Goal: Transaction & Acquisition: Purchase product/service

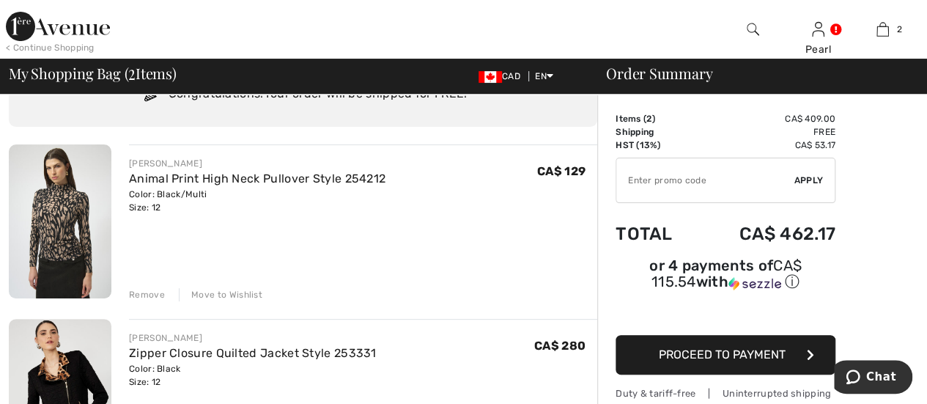
scroll to position [70, 0]
click at [142, 292] on div "Remove" at bounding box center [147, 294] width 36 height 13
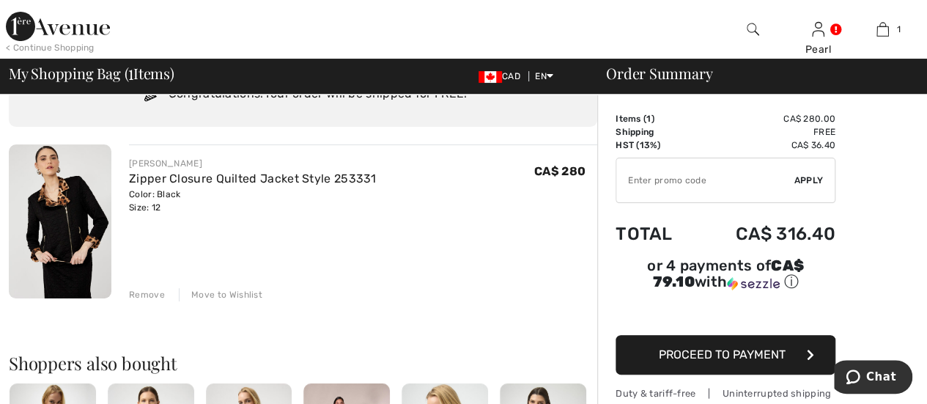
click at [712, 347] on span "Proceed to Payment" at bounding box center [722, 354] width 127 height 14
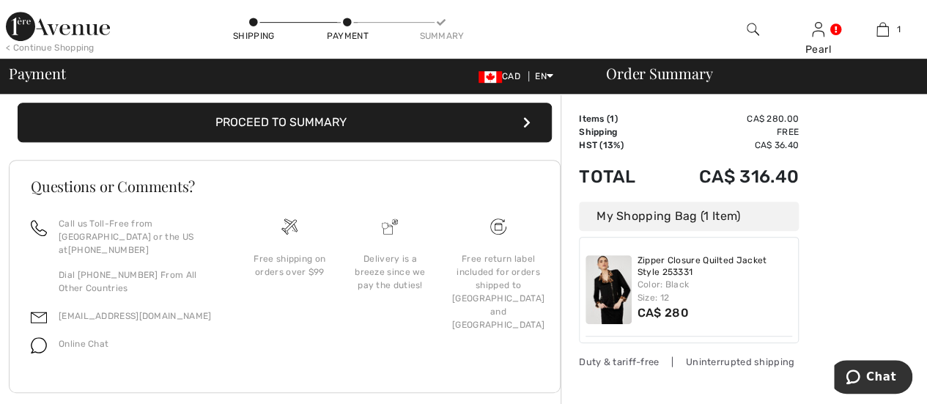
scroll to position [363, 0]
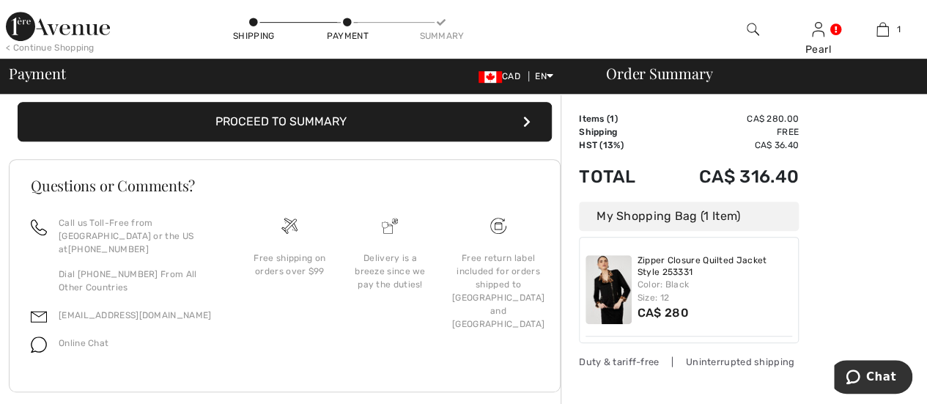
click at [406, 117] on button "Proceed to Summary" at bounding box center [285, 122] width 534 height 40
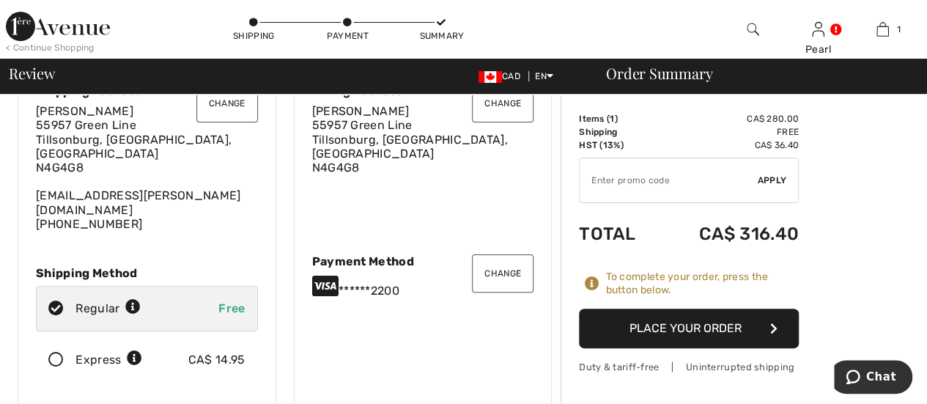
scroll to position [73, 0]
click at [595, 180] on input "TEXT" at bounding box center [669, 180] width 178 height 44
type input ")"
type input "O"
type input "OC001519D2"
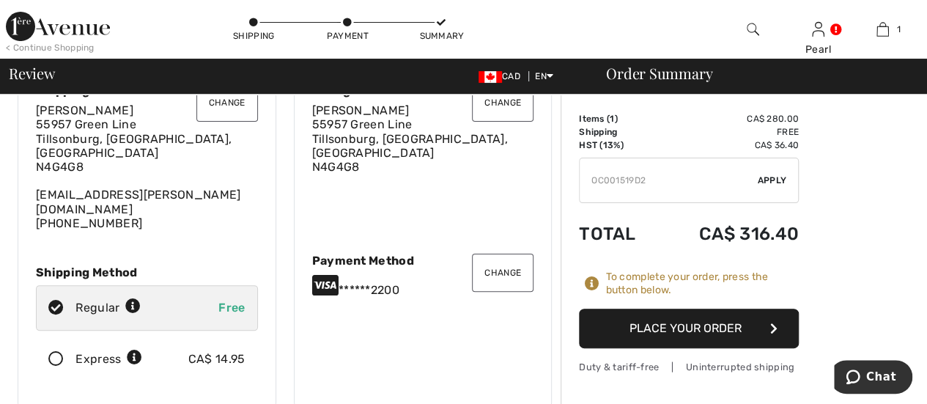
click at [767, 182] on span "Apply" at bounding box center [772, 180] width 29 height 13
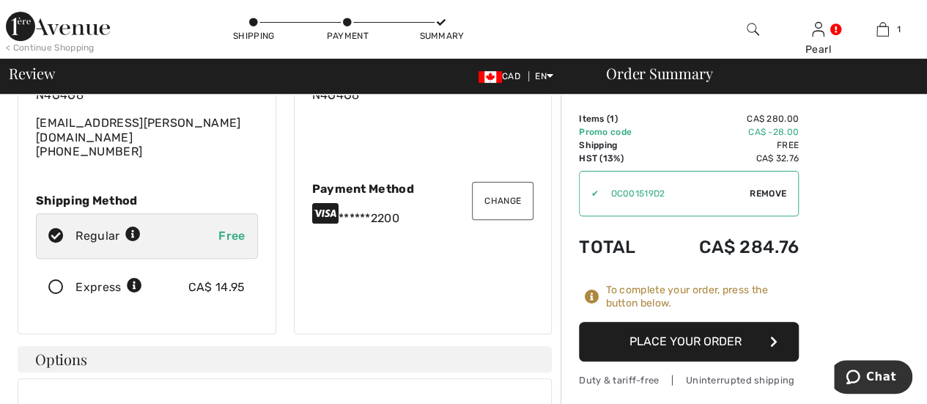
scroll to position [146, 0]
click at [493, 182] on button "Change" at bounding box center [503, 200] width 62 height 38
click at [498, 182] on button "Change" at bounding box center [503, 200] width 62 height 38
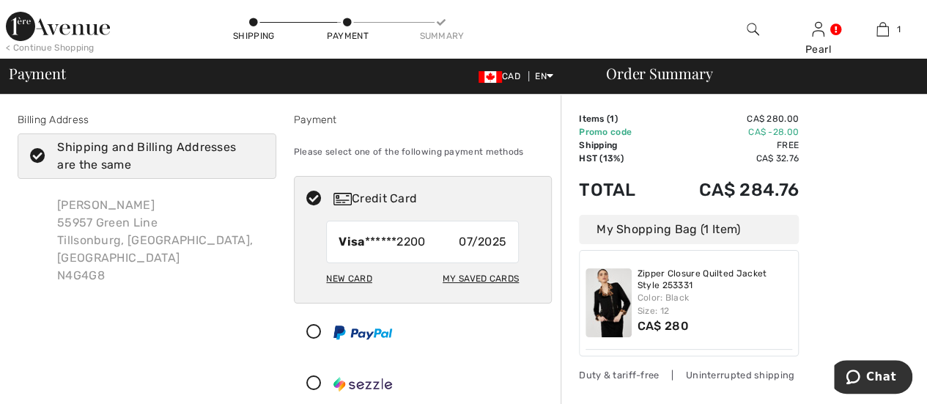
click at [359, 278] on div "New Card" at bounding box center [348, 278] width 45 height 25
radio input "true"
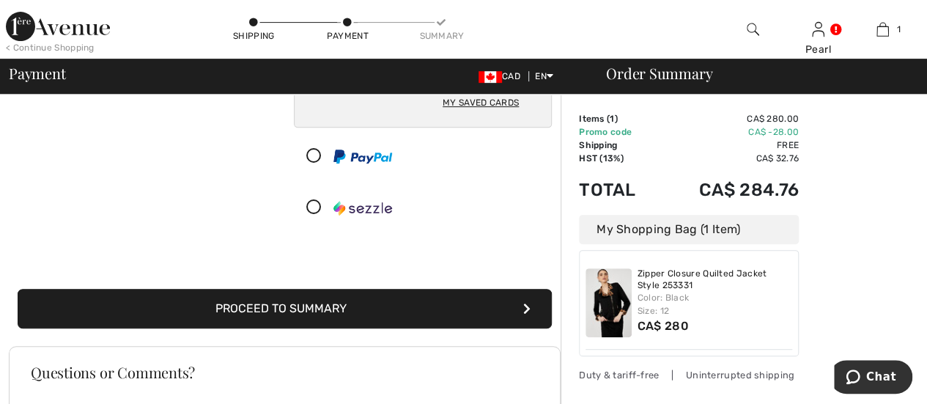
scroll to position [284, 0]
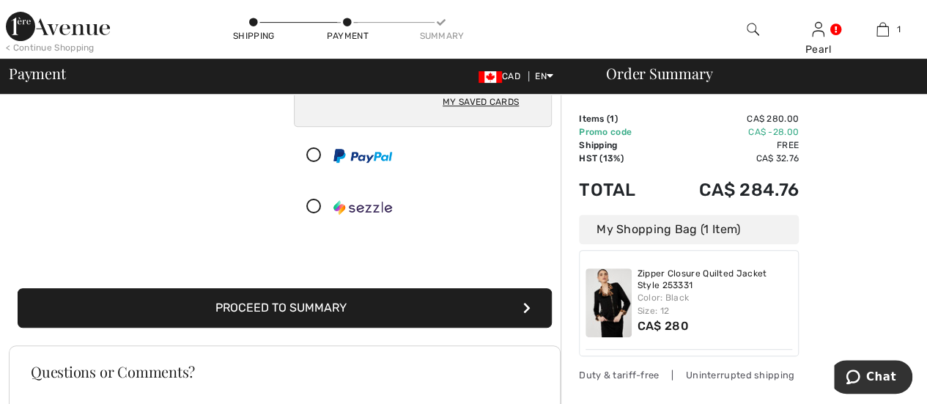
click at [524, 303] on icon "submit" at bounding box center [526, 308] width 7 height 12
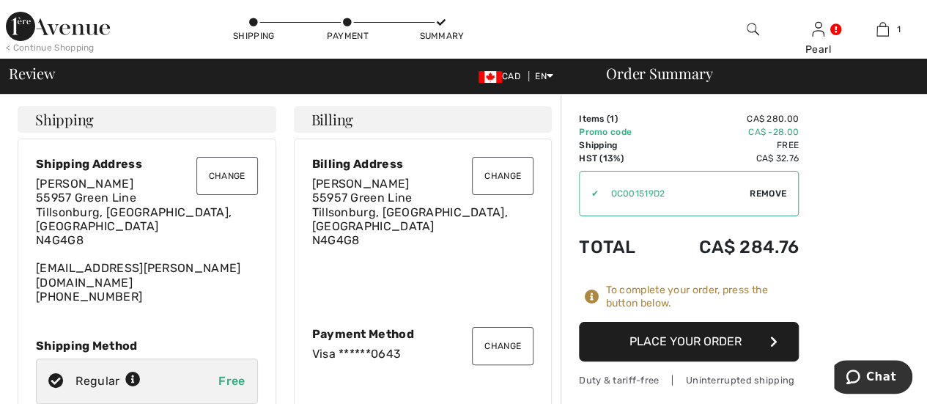
click at [721, 337] on button "Place Your Order" at bounding box center [689, 342] width 220 height 40
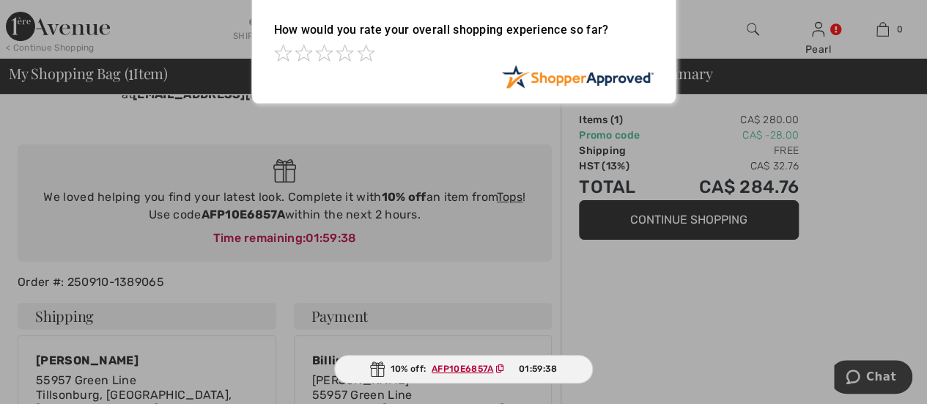
scroll to position [75, 0]
